Goal: Task Accomplishment & Management: Complete application form

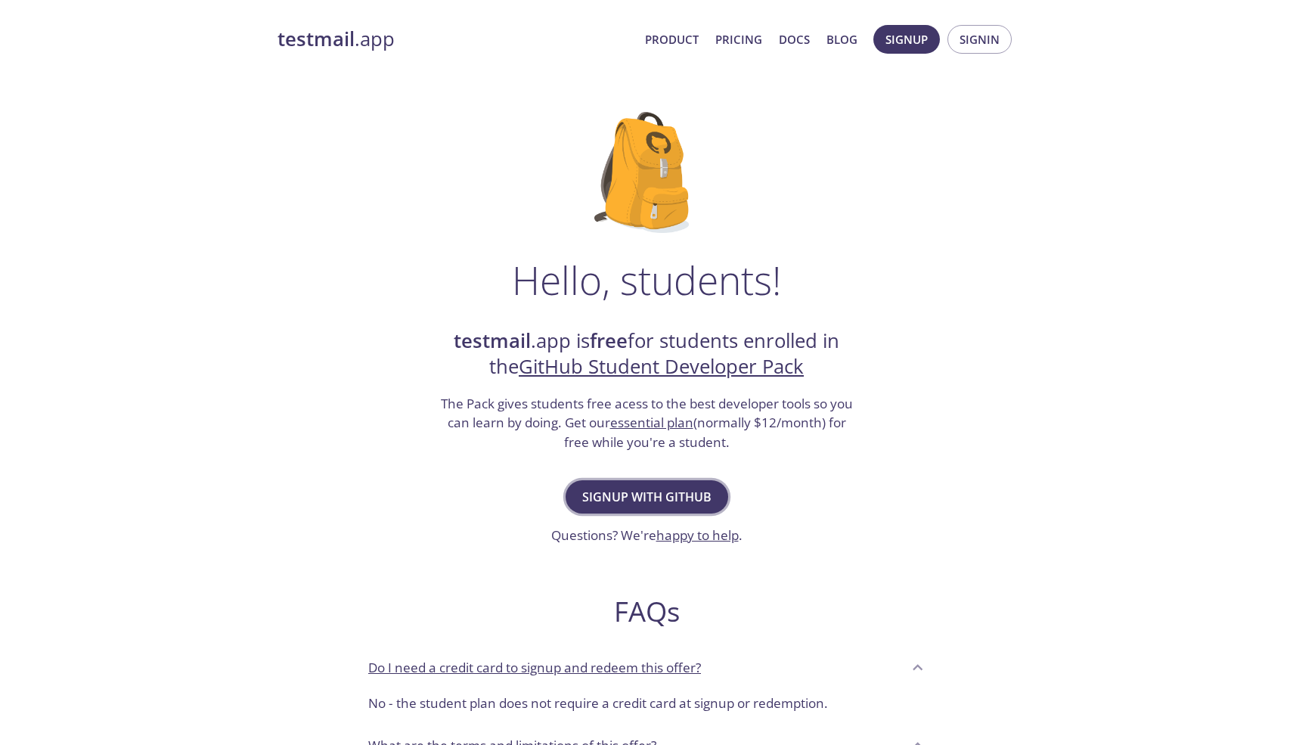
click at [611, 497] on span "Signup with GitHub" at bounding box center [646, 496] width 129 height 21
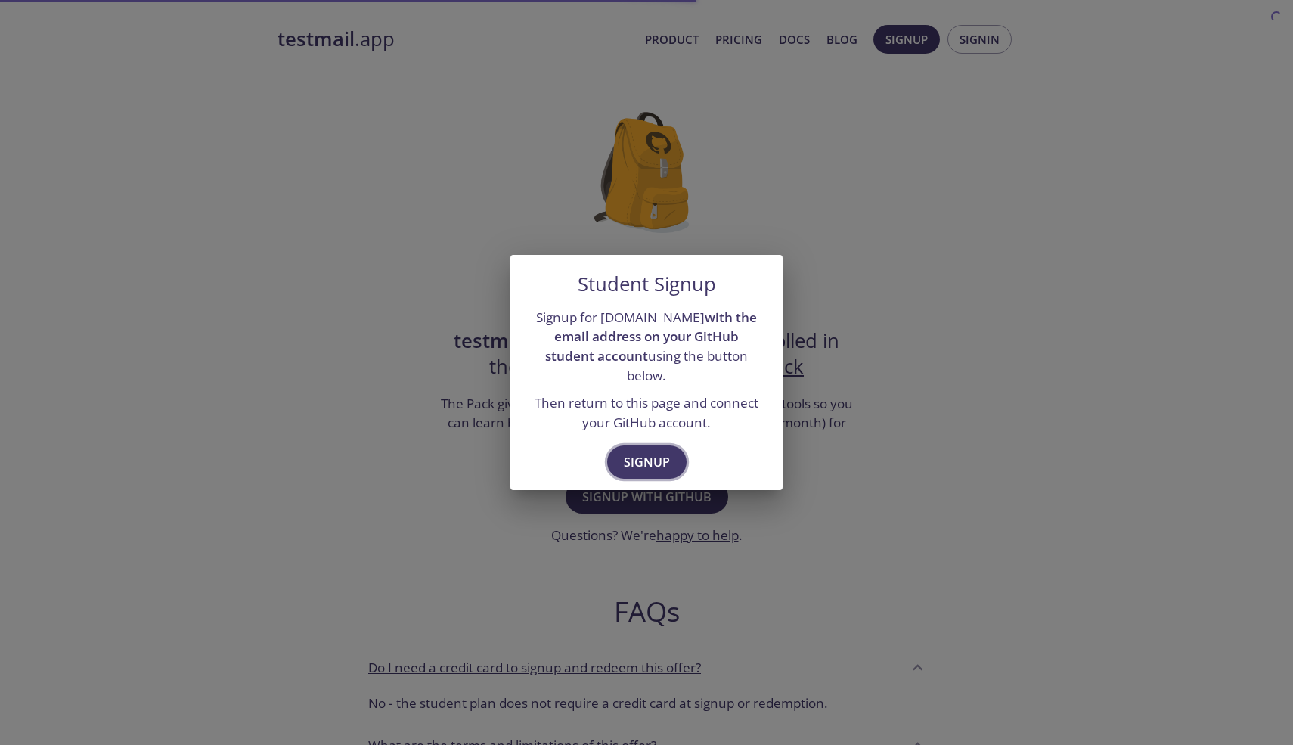
click at [637, 458] on span "Signup" at bounding box center [647, 461] width 46 height 21
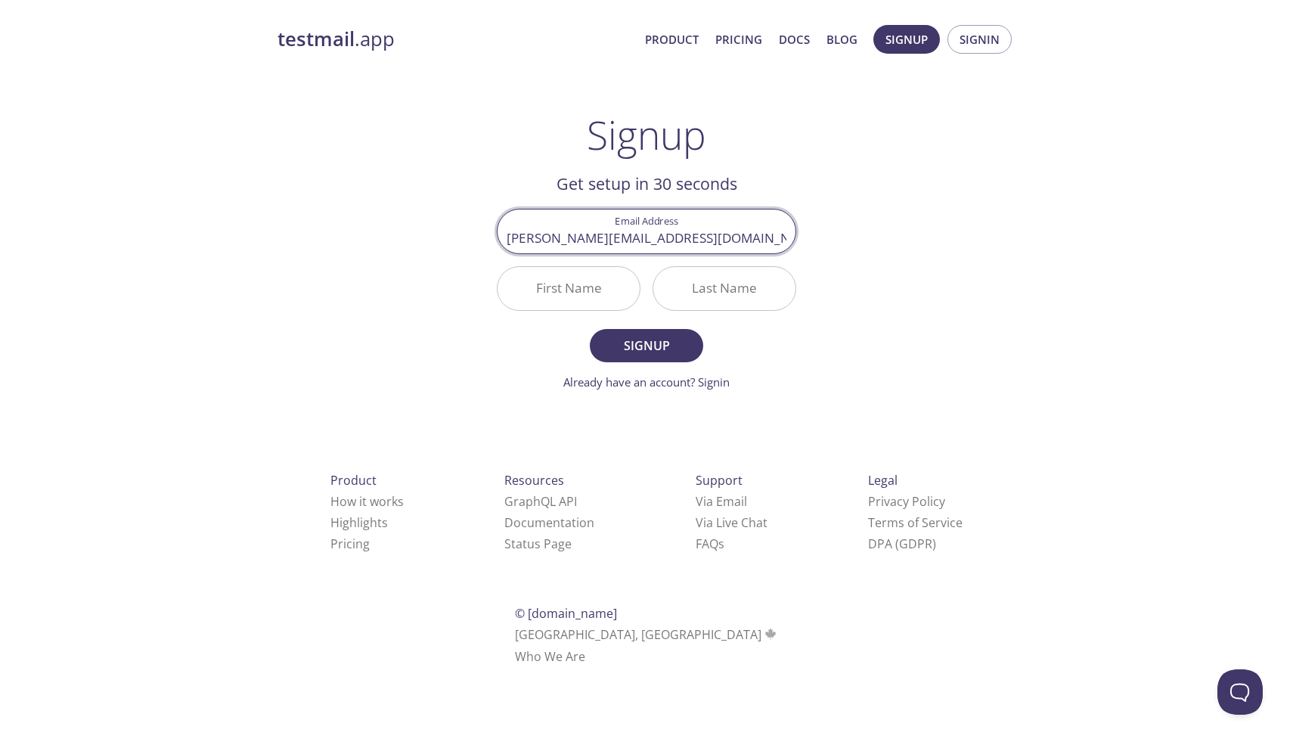
type input "[PERSON_NAME][EMAIL_ADDRESS][DOMAIN_NAME]"
click at [587, 294] on input "First Name" at bounding box center [568, 288] width 142 height 43
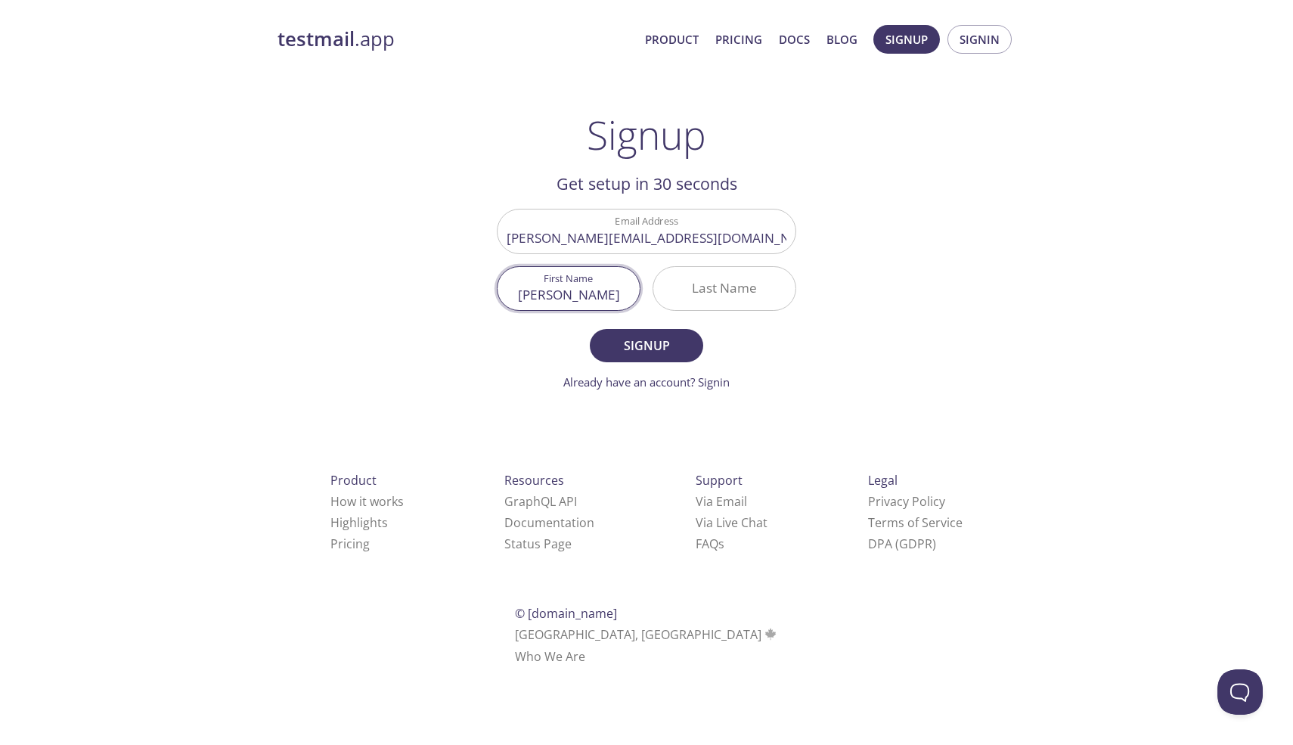
type input "[PERSON_NAME]"
click at [695, 292] on input "Last Name" at bounding box center [724, 288] width 142 height 43
type input "Pawar"
click at [654, 348] on span "Signup" at bounding box center [646, 345] width 80 height 21
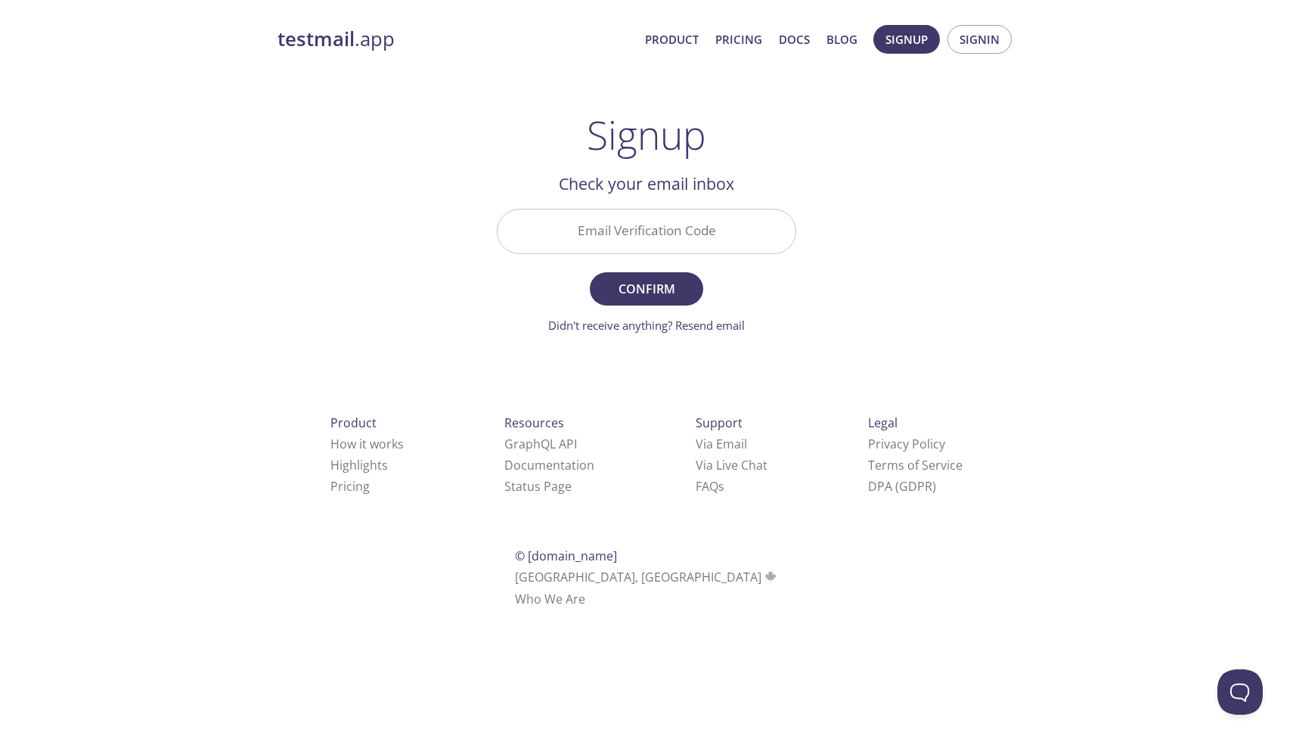
click at [647, 237] on input "Email Verification Code" at bounding box center [646, 230] width 298 height 43
type input "5VP48SK"
click at [690, 288] on button "Confirm" at bounding box center [646, 288] width 113 height 33
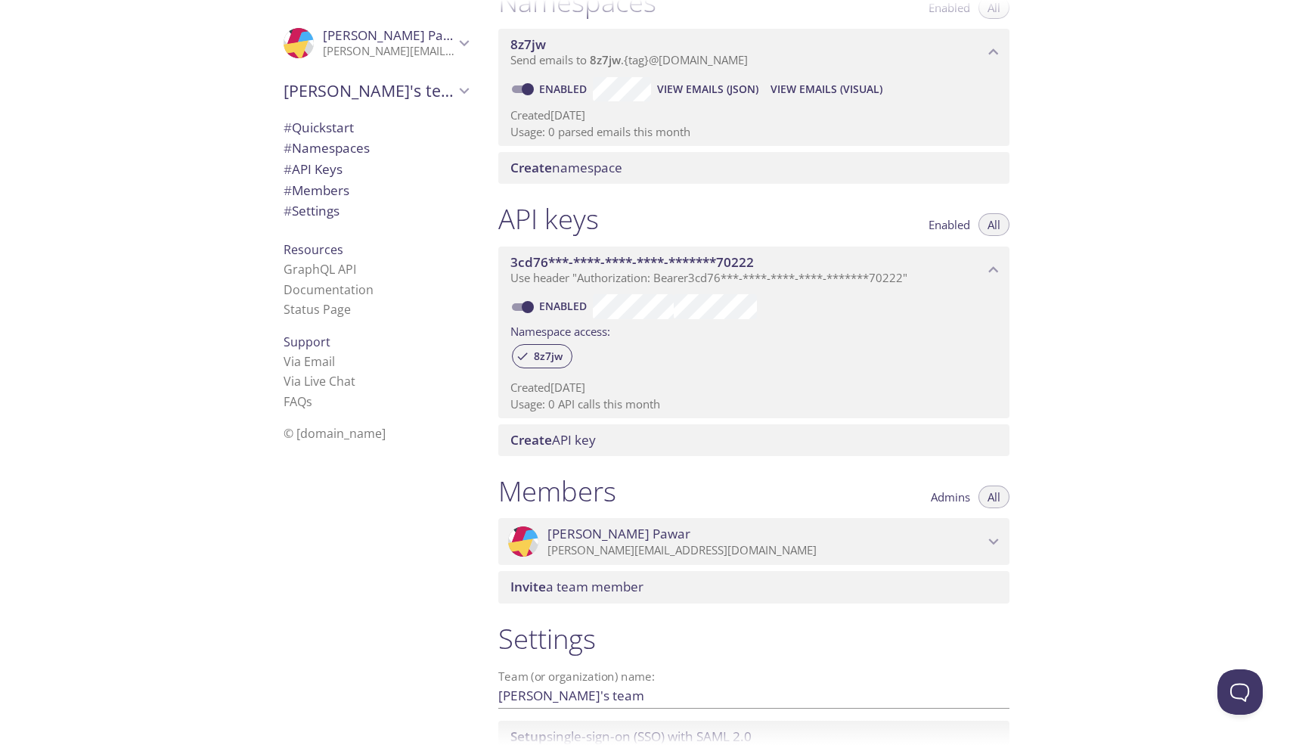
scroll to position [330, 0]
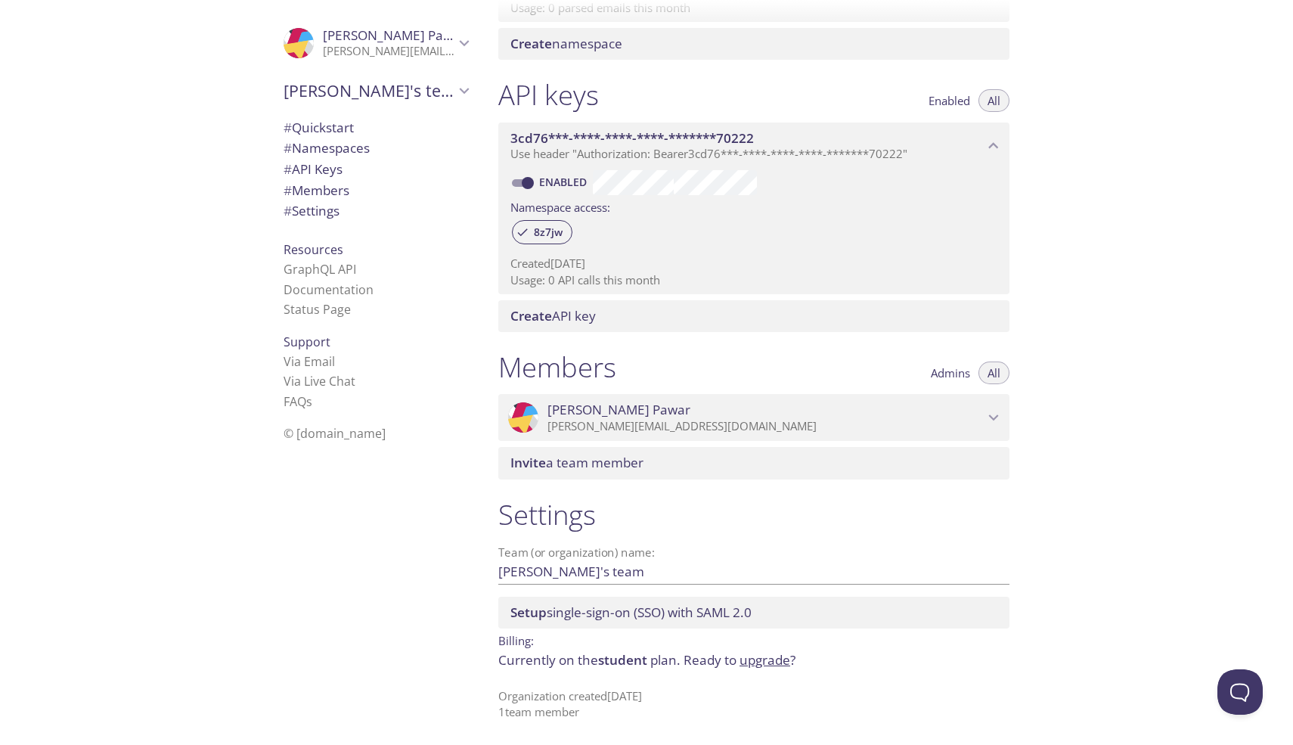
click at [336, 125] on span "# Quickstart" at bounding box center [318, 127] width 70 height 17
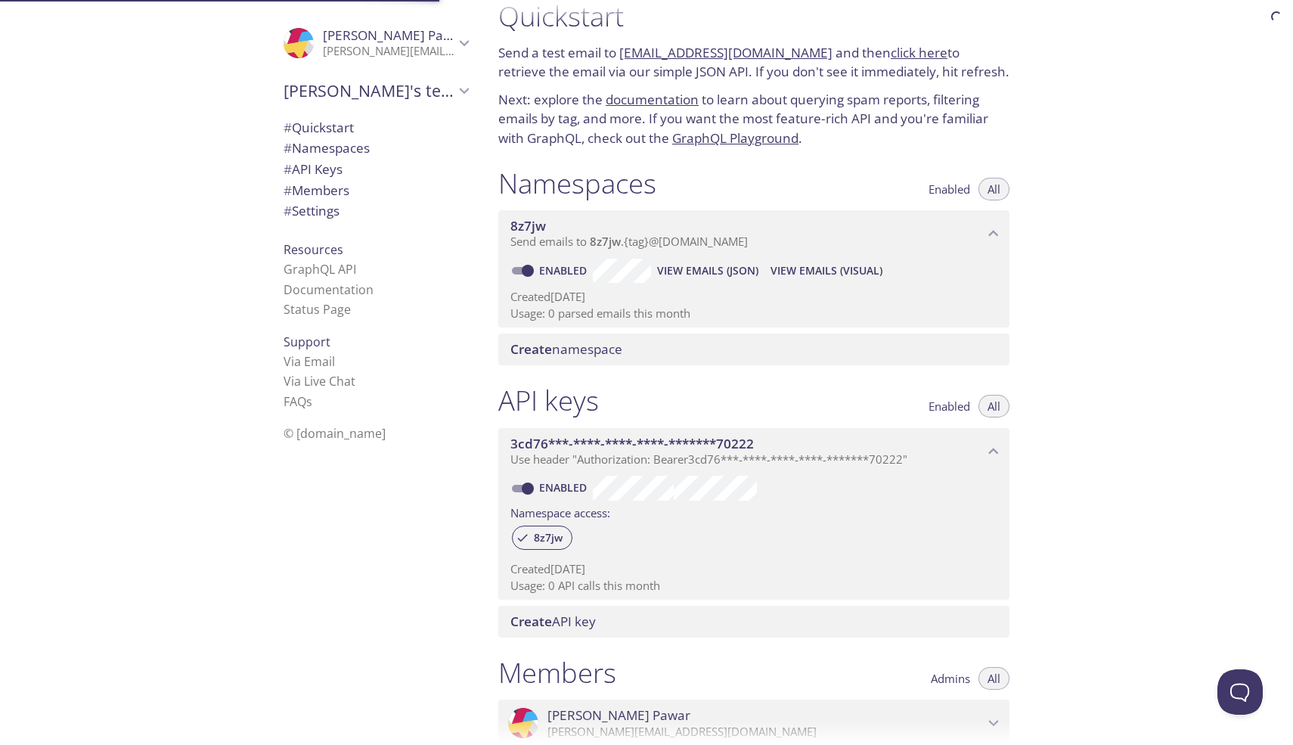
scroll to position [24, 0]
